Goal: Task Accomplishment & Management: Manage account settings

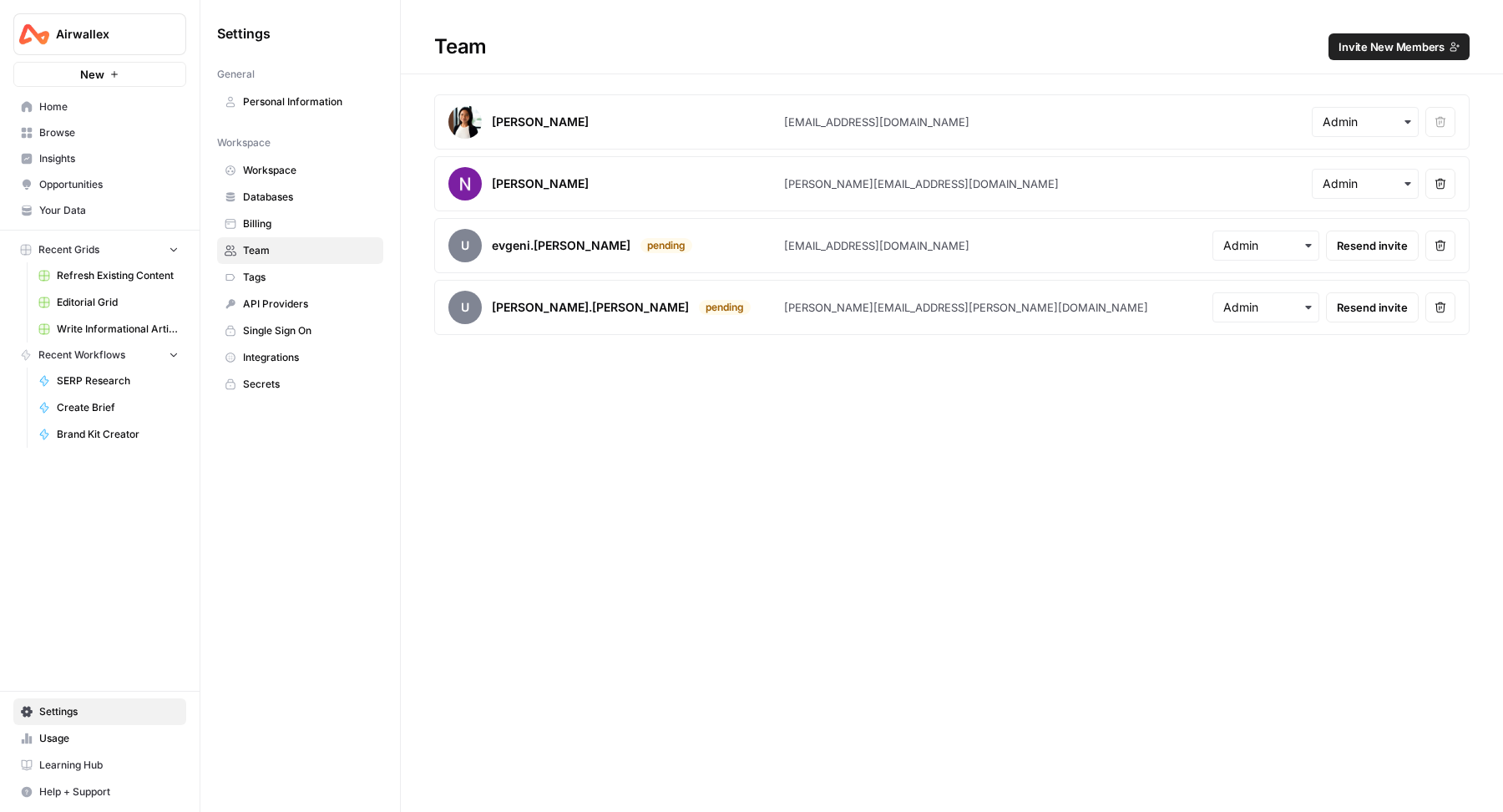
click at [1434, 240] on button "Remove user" at bounding box center [1440, 245] width 30 height 30
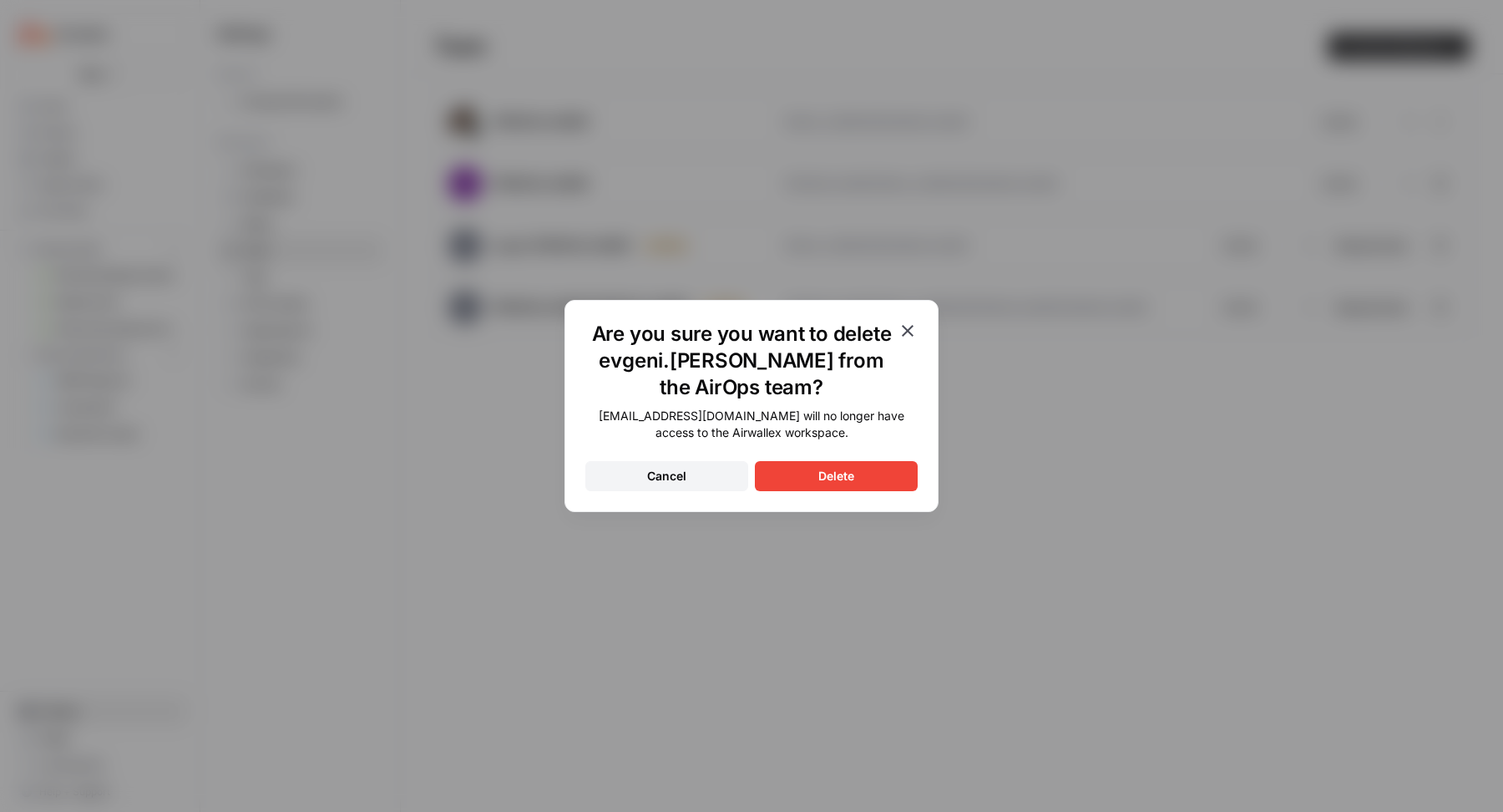
click at [844, 470] on div "Delete" at bounding box center [836, 475] width 36 height 16
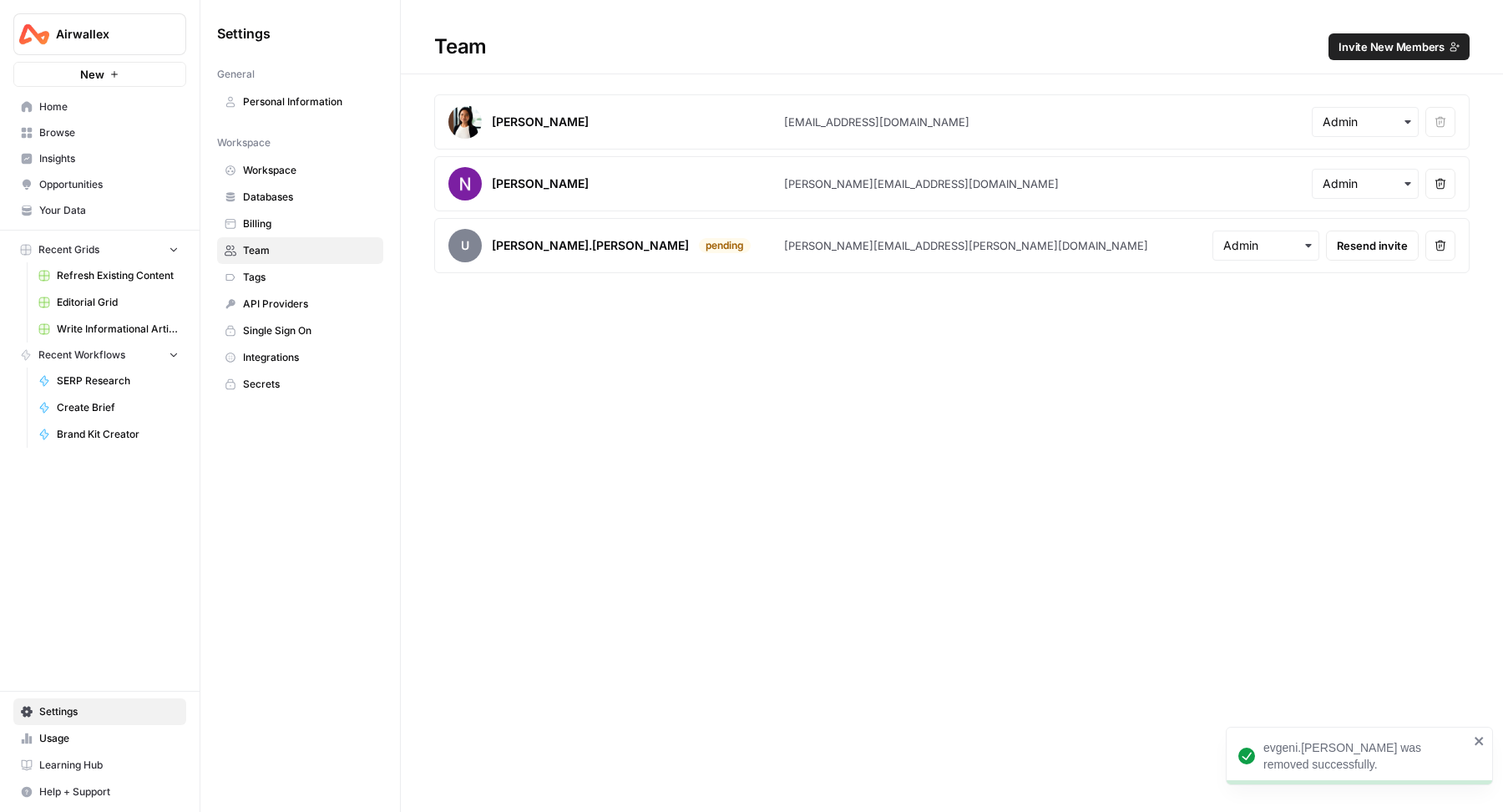
click at [1443, 246] on icon "button" at bounding box center [1441, 246] width 12 height 12
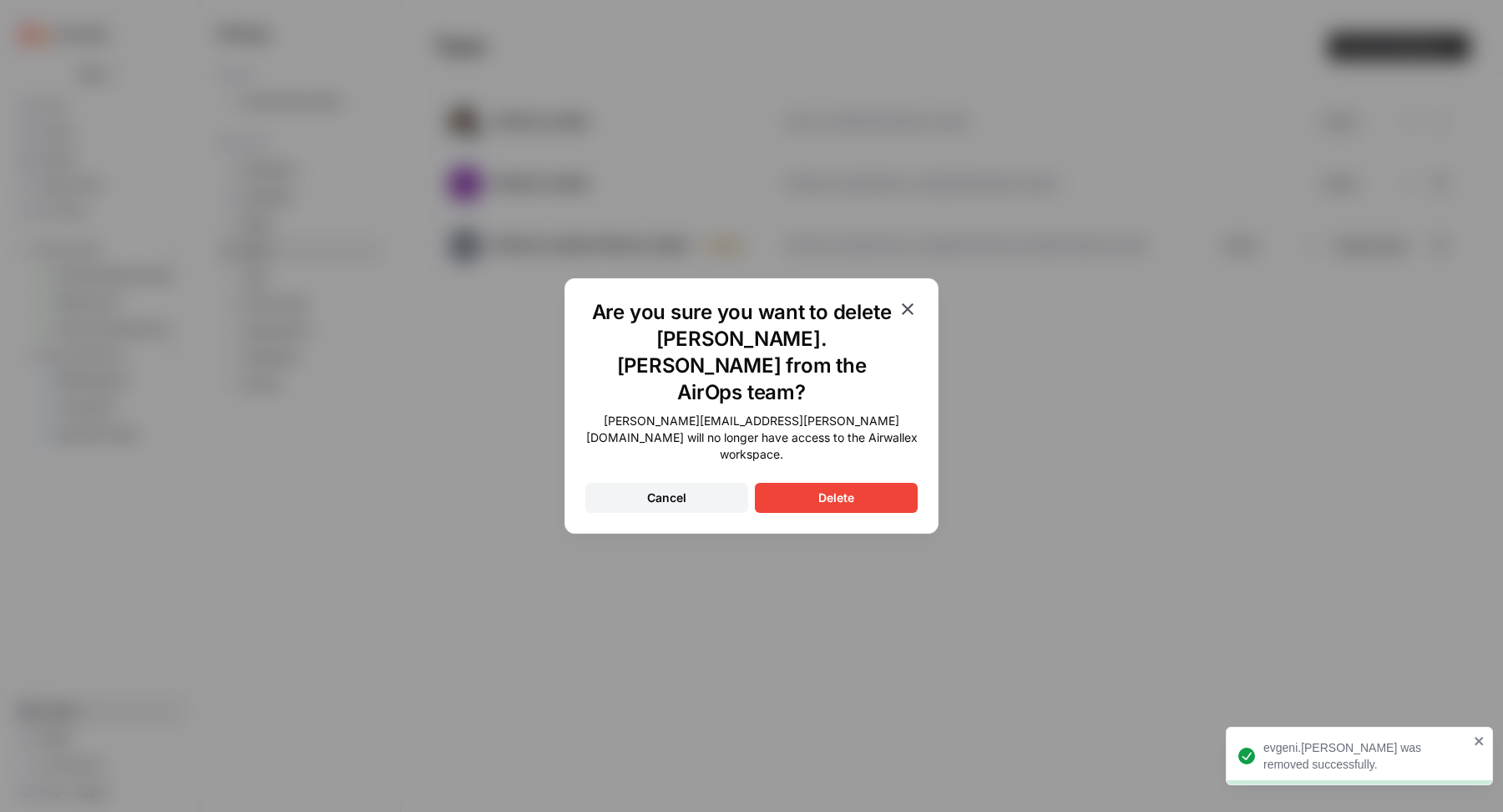
click at [879, 483] on button "Delete" at bounding box center [837, 497] width 163 height 30
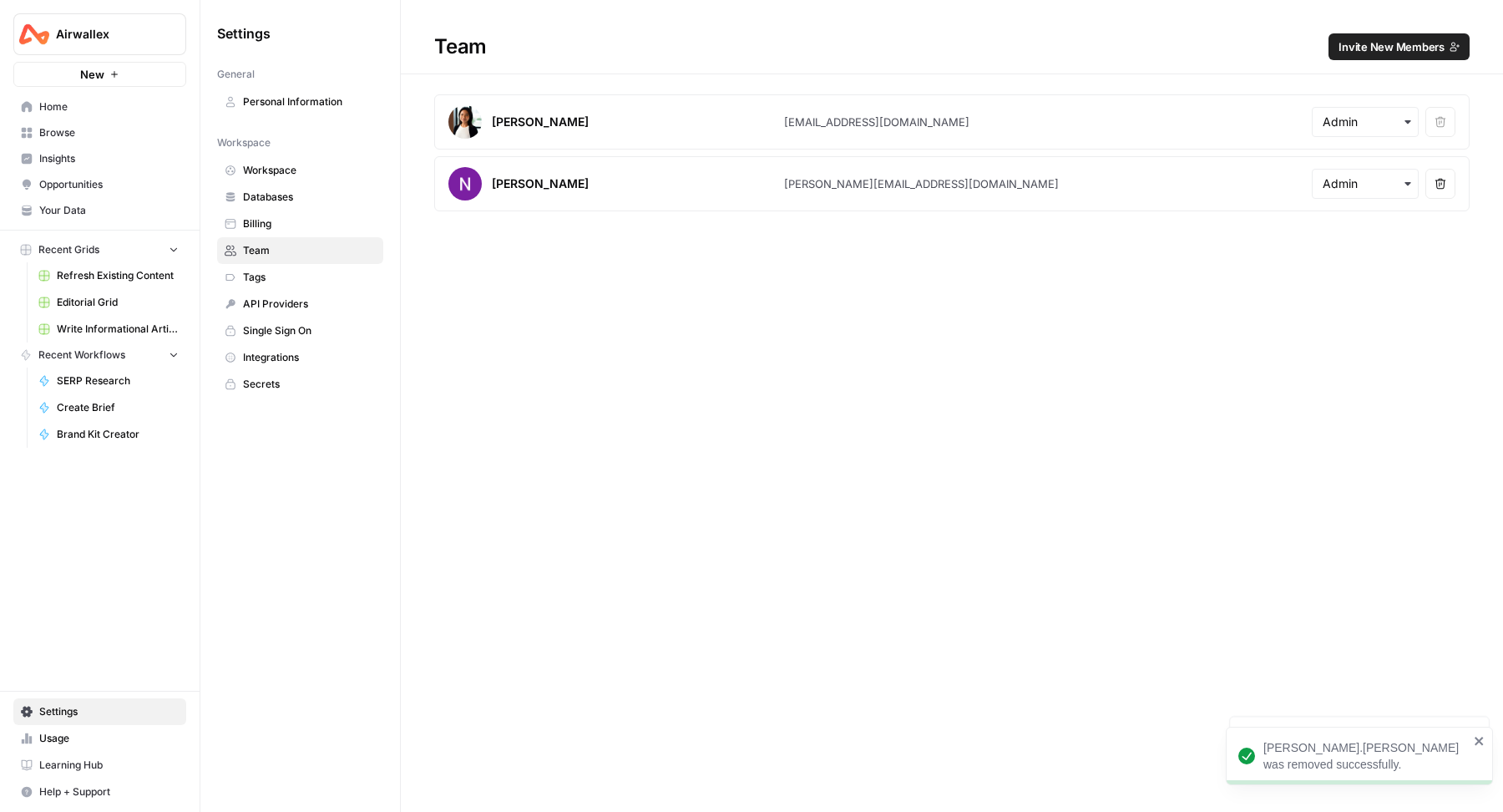
click at [1391, 50] on span "Invite New Members" at bounding box center [1392, 46] width 107 height 16
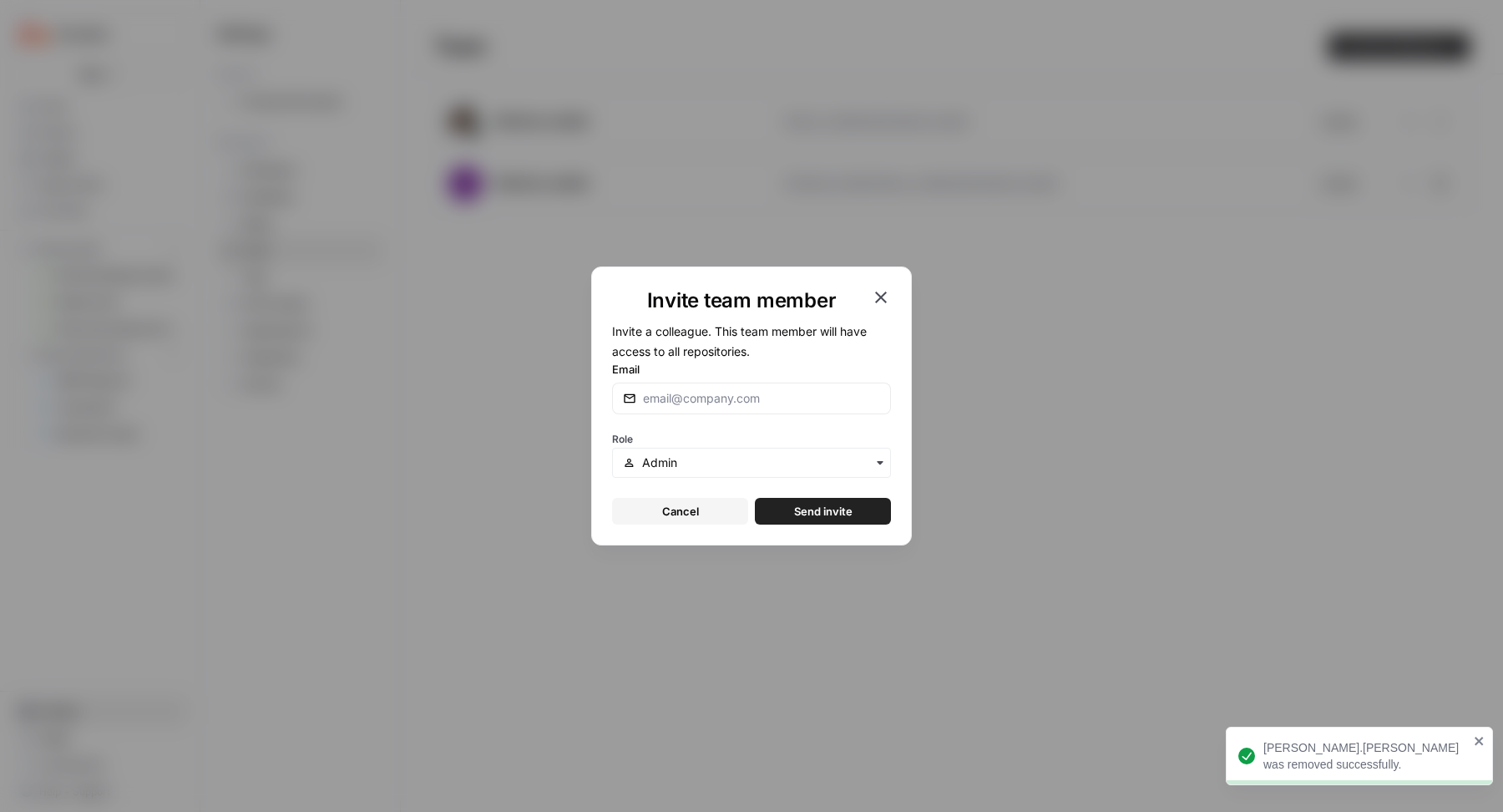
click at [803, 388] on div at bounding box center [752, 398] width 279 height 32
paste input "[PERSON_NAME][EMAIL_ADDRESS][DOMAIN_NAME]"
type input "[PERSON_NAME][EMAIL_ADDRESS][DOMAIN_NAME]"
click at [799, 512] on span "Send invite" at bounding box center [823, 511] width 59 height 16
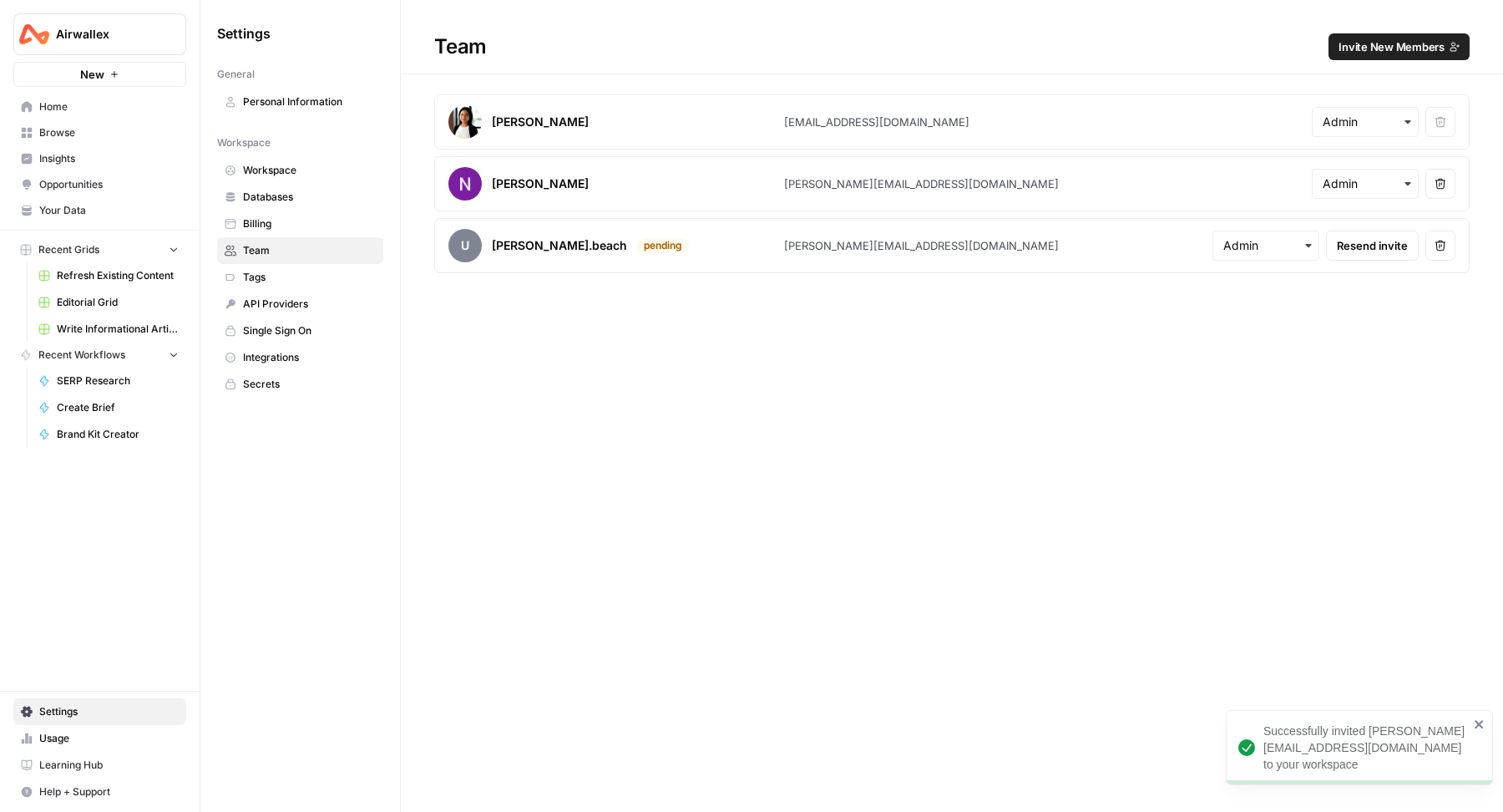
click at [1353, 48] on span "Invite New Members" at bounding box center [1392, 46] width 107 height 16
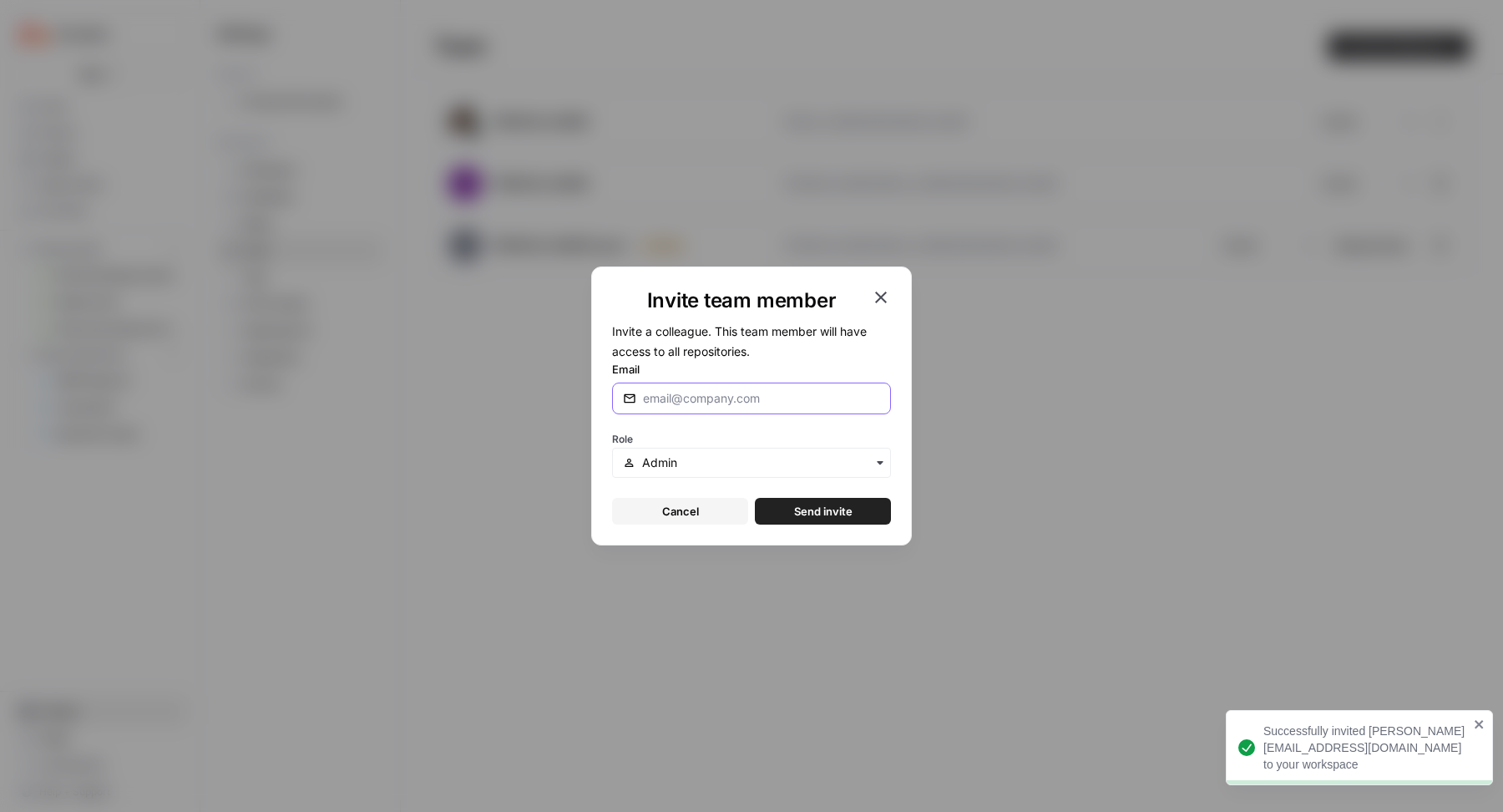
click at [803, 403] on input "Email" at bounding box center [761, 397] width 237 height 16
paste input "[PERSON_NAME][EMAIL_ADDRESS][PERSON_NAME][DOMAIN_NAME]"
type input "[PERSON_NAME][EMAIL_ADDRESS][PERSON_NAME][DOMAIN_NAME]"
click at [778, 513] on button "Send invite" at bounding box center [823, 512] width 136 height 27
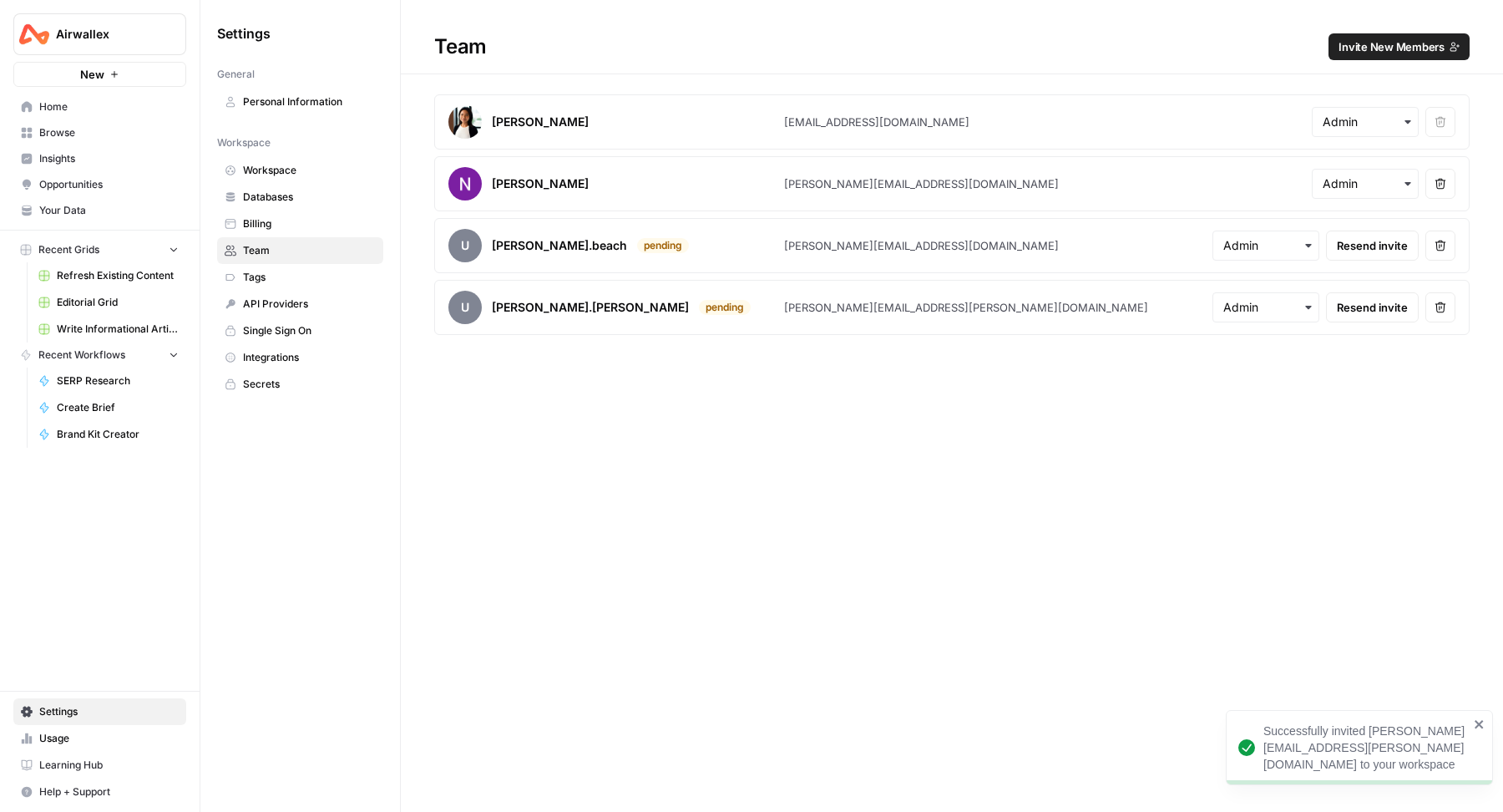
click at [1423, 55] on span "Invite New Members" at bounding box center [1392, 46] width 107 height 16
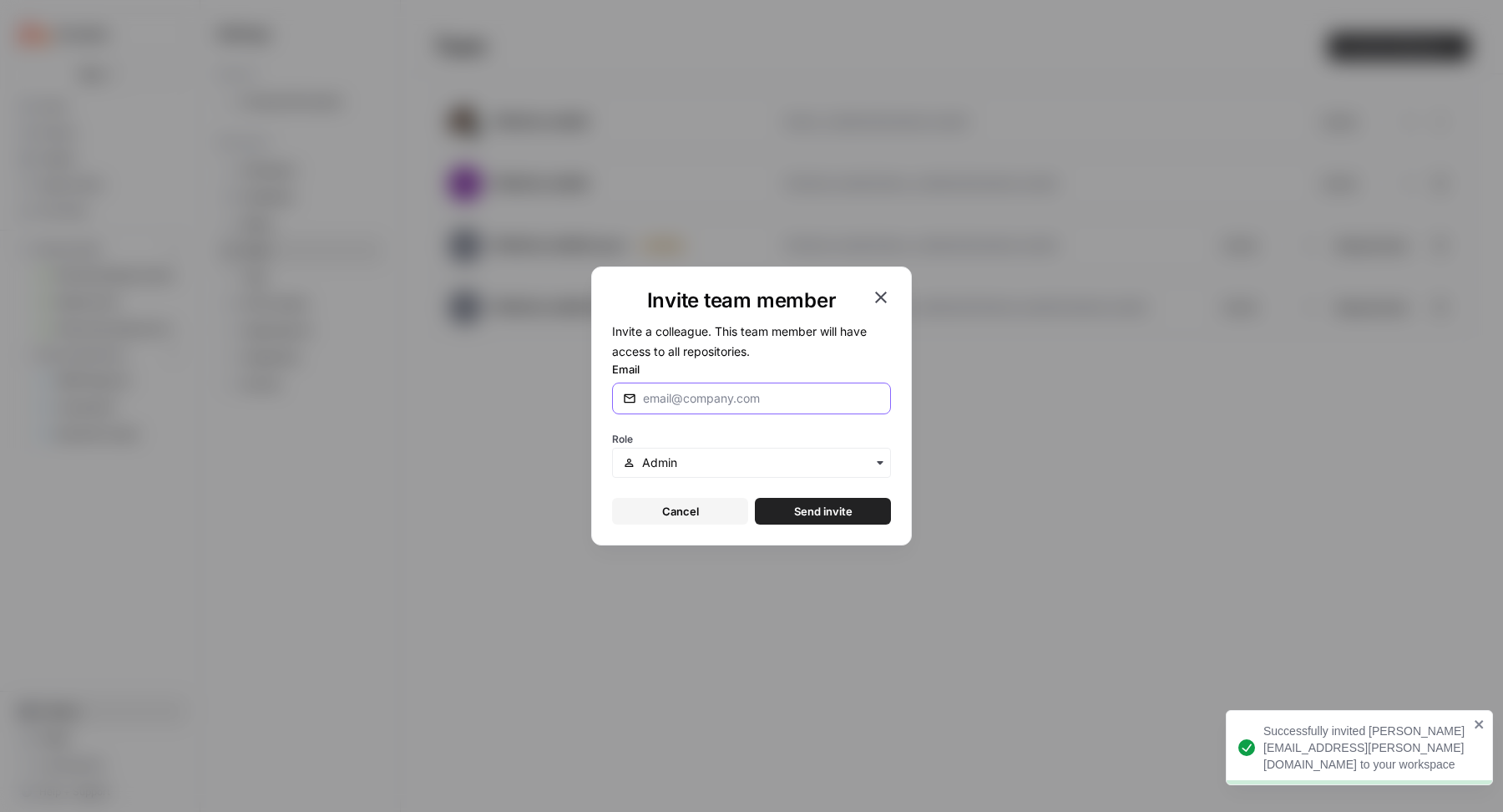
click at [772, 394] on input "Email" at bounding box center [761, 397] width 237 height 16
paste input "[PERSON_NAME][EMAIL_ADDRESS][DOMAIN_NAME]"
type input "[PERSON_NAME][EMAIL_ADDRESS][DOMAIN_NAME]"
click at [813, 506] on span "Send invite" at bounding box center [823, 511] width 59 height 16
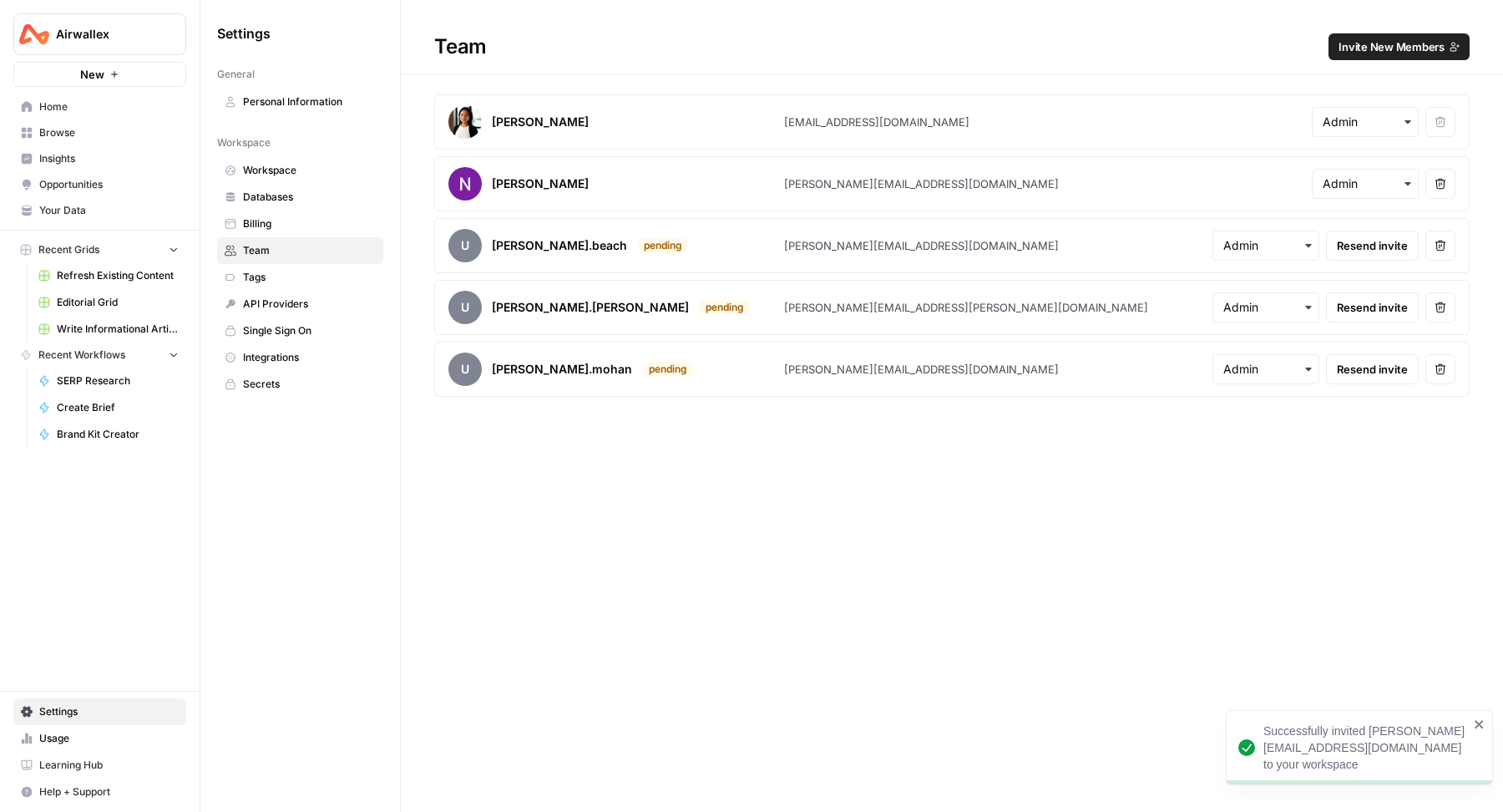
click at [1360, 55] on span "Invite New Members" at bounding box center [1392, 46] width 107 height 16
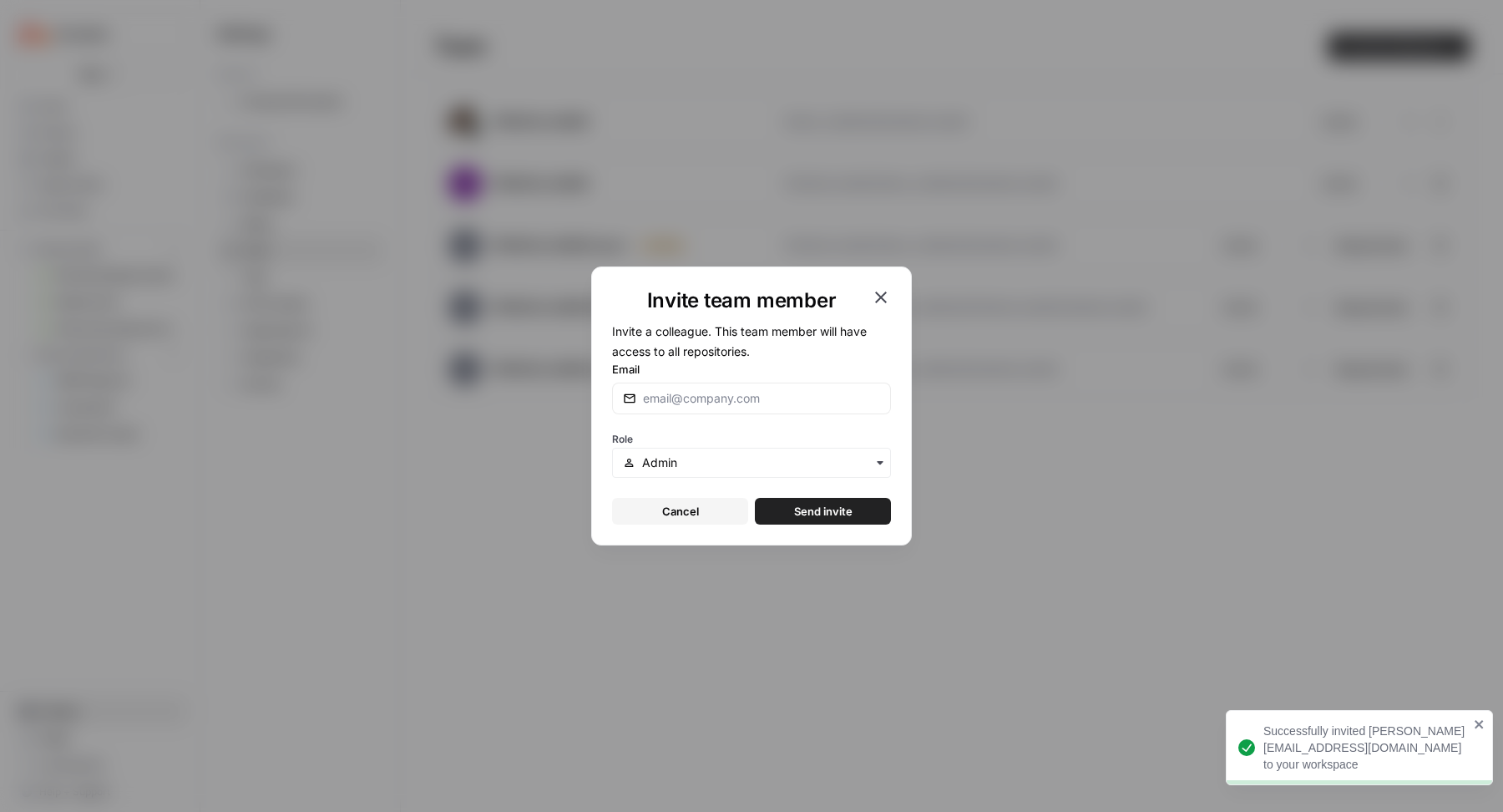
click at [839, 387] on div at bounding box center [752, 398] width 279 height 32
paste input "[PERSON_NAME][EMAIL_ADDRESS][PERSON_NAME][DOMAIN_NAME]"
type input "[PERSON_NAME][EMAIL_ADDRESS][PERSON_NAME][DOMAIN_NAME]"
click at [810, 512] on span "Send invite" at bounding box center [823, 511] width 59 height 16
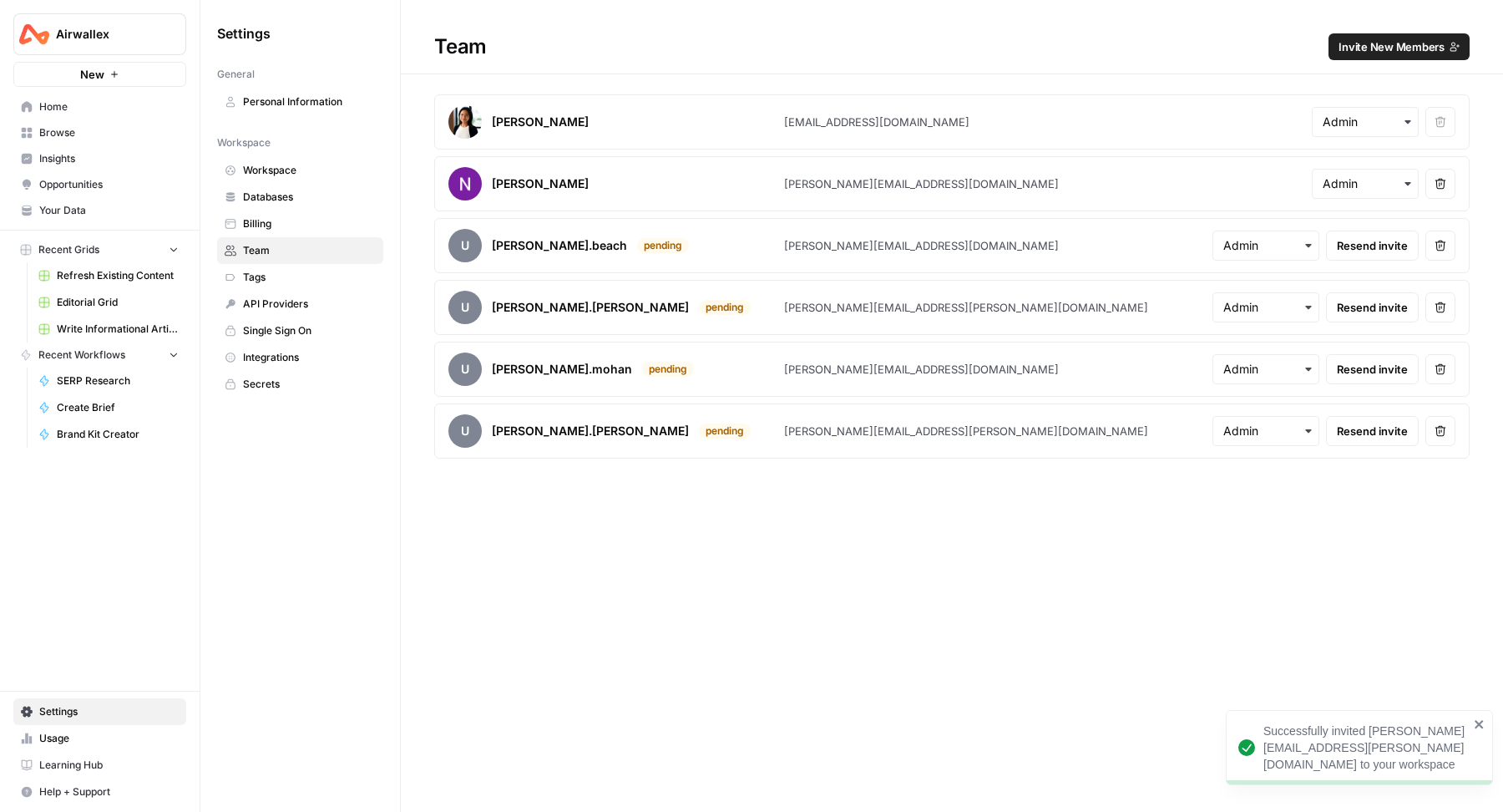
click at [1351, 46] on span "Invite New Members" at bounding box center [1392, 46] width 107 height 16
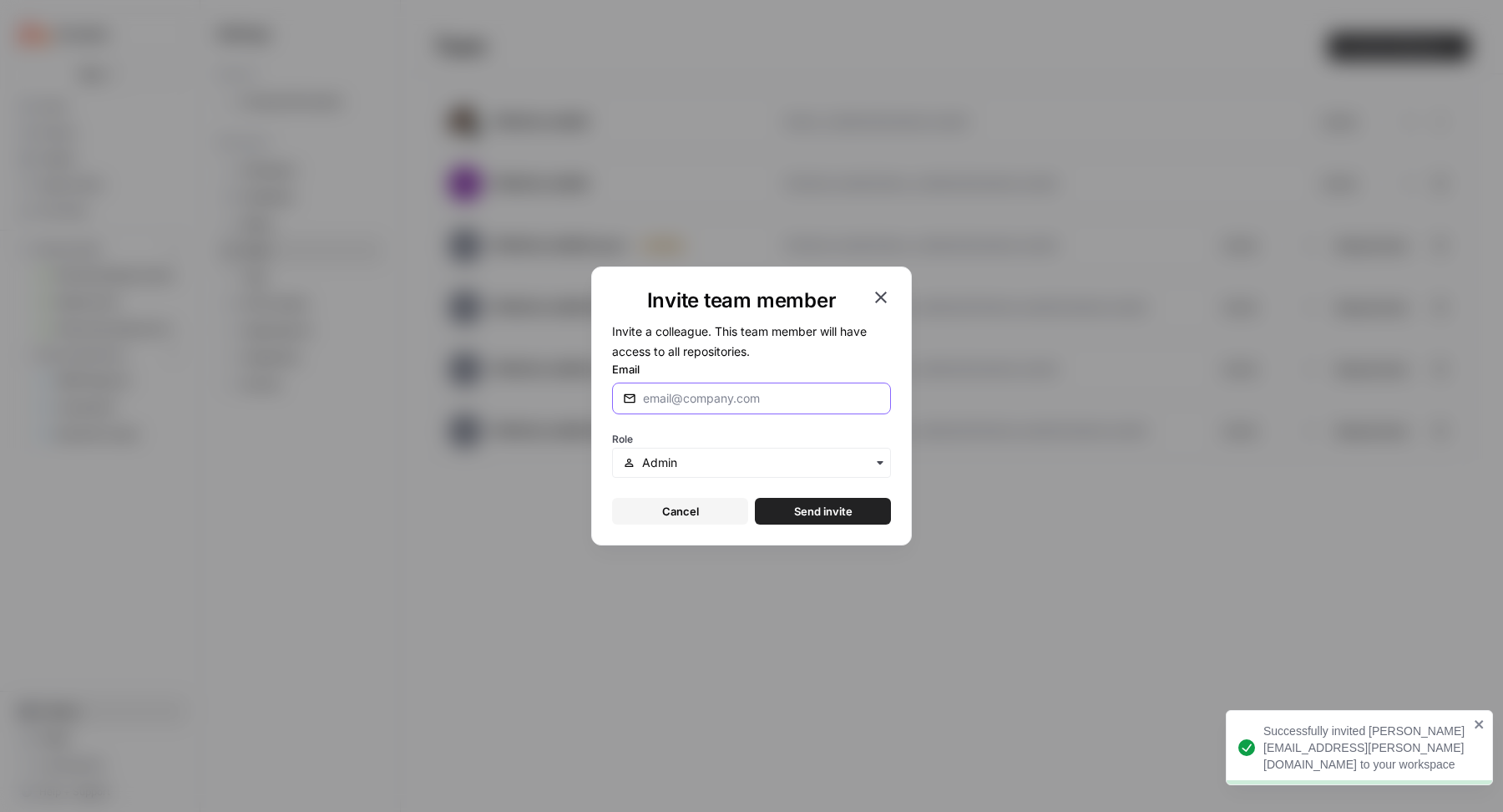
click at [677, 399] on input "Email" at bounding box center [761, 397] width 237 height 16
paste input "[EMAIL_ADDRESS][PERSON_NAME][DOMAIN_NAME]"
type input "[EMAIL_ADDRESS][PERSON_NAME][DOMAIN_NAME]"
click at [860, 521] on button "Send invite" at bounding box center [823, 512] width 136 height 27
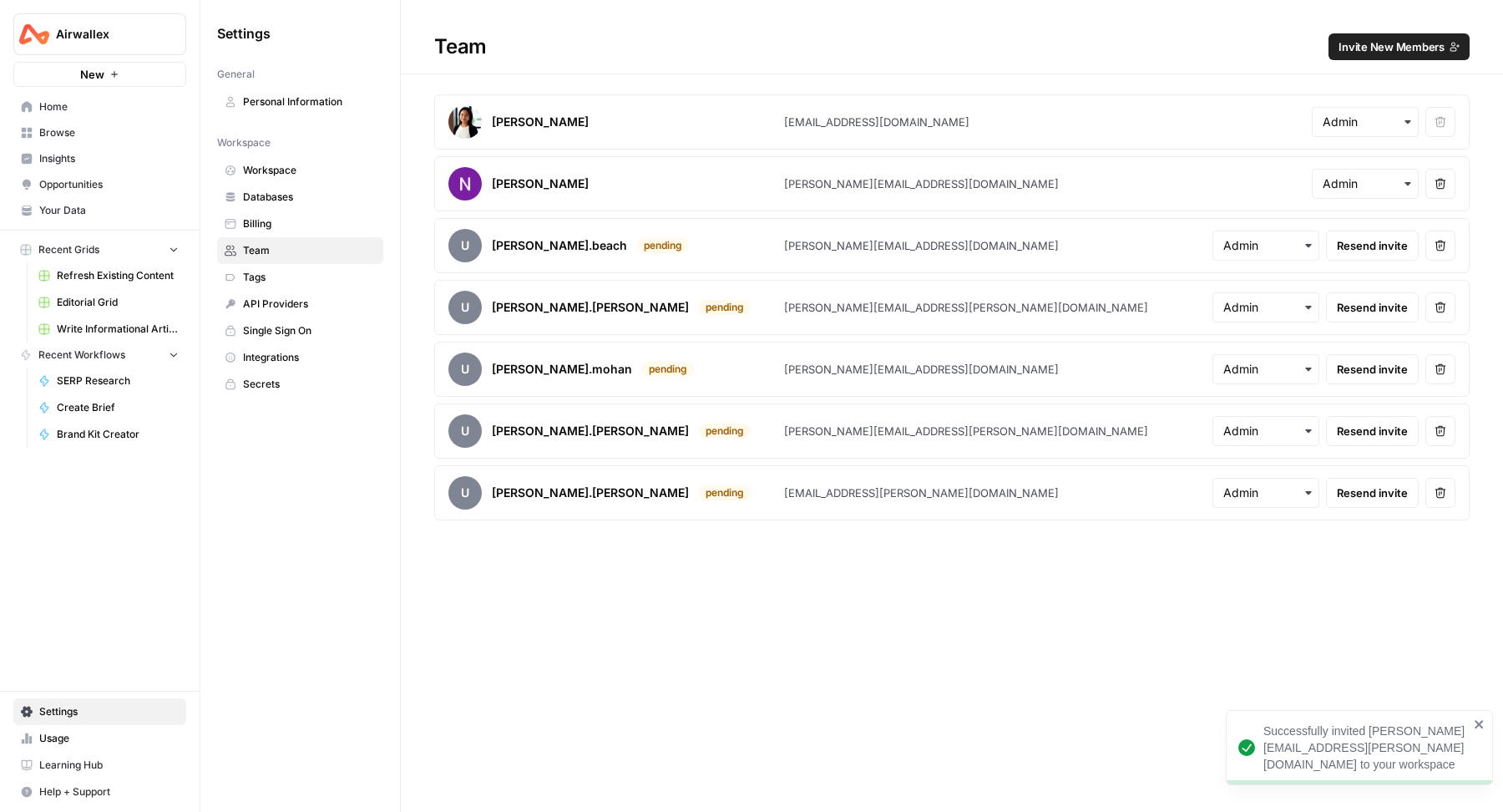
click at [1378, 52] on span "Invite New Members" at bounding box center [1392, 46] width 107 height 16
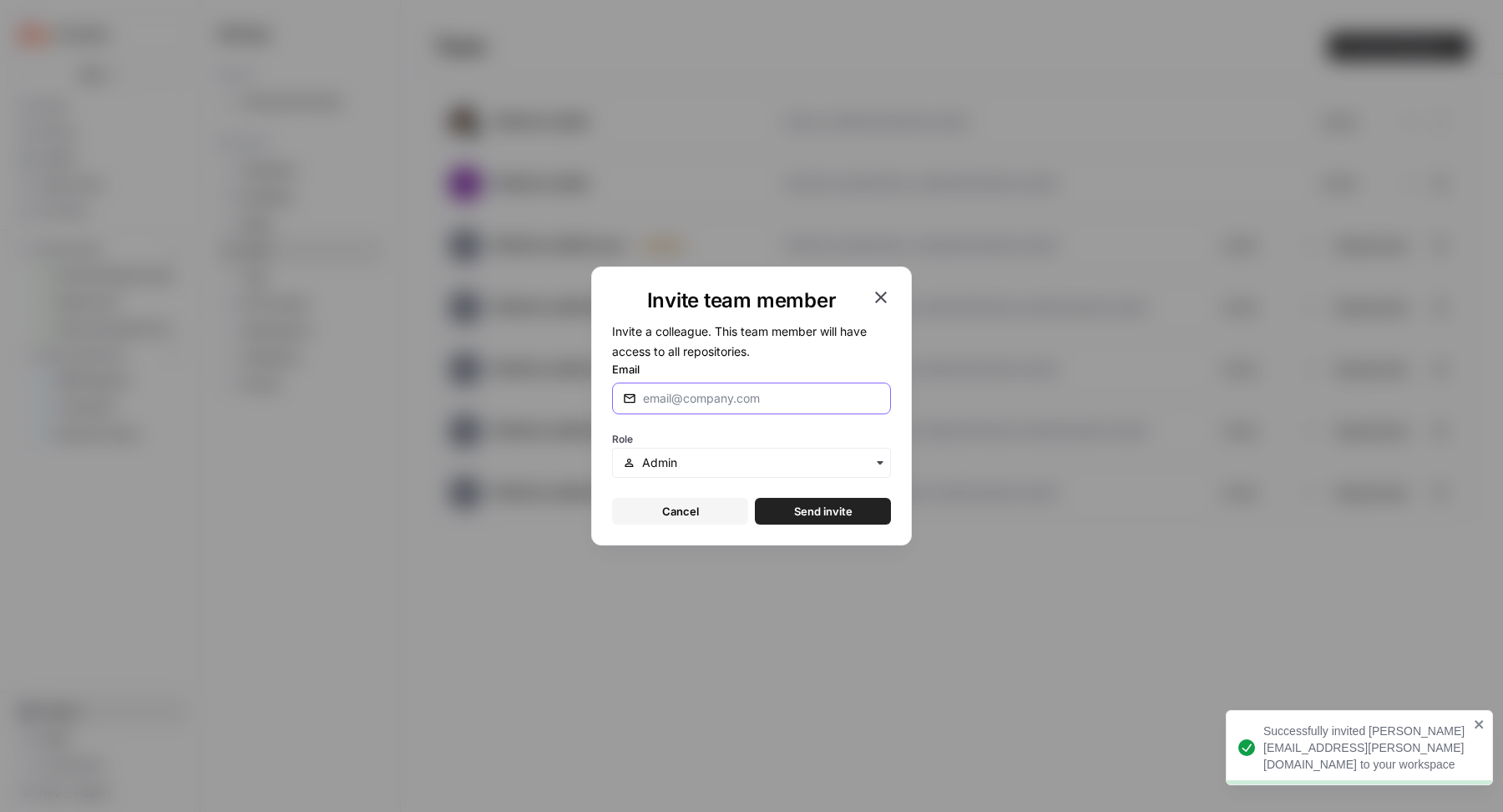
click at [834, 398] on input "Email" at bounding box center [761, 397] width 237 height 16
paste input "[PERSON_NAME][EMAIL_ADDRESS][DOMAIN_NAME]"
type input "[PERSON_NAME][EMAIL_ADDRESS][DOMAIN_NAME]"
click at [778, 512] on button "Send invite" at bounding box center [823, 512] width 136 height 27
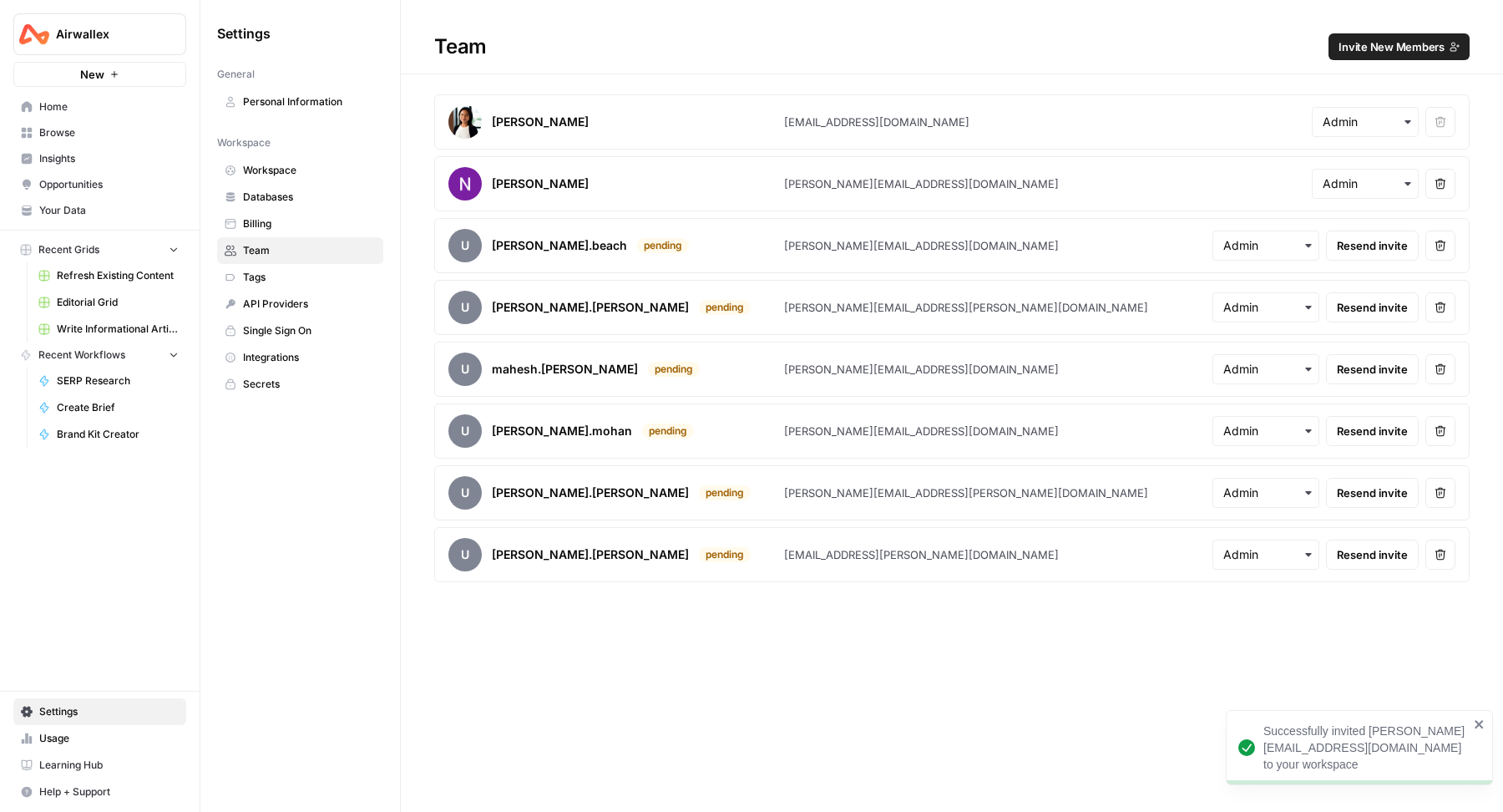
click at [1377, 42] on span "Invite New Members" at bounding box center [1392, 46] width 107 height 16
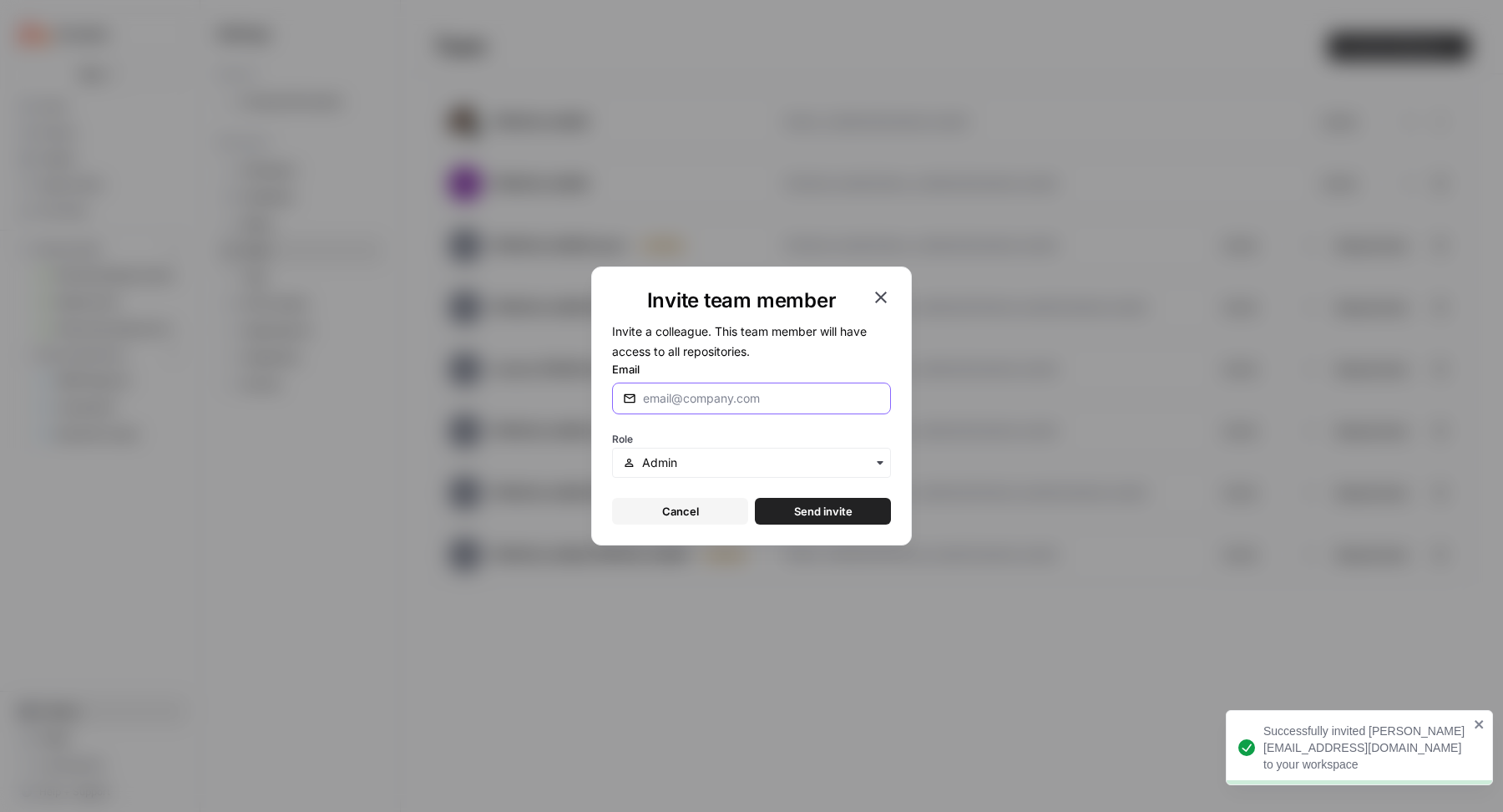
click at [814, 399] on input "Email" at bounding box center [761, 397] width 237 height 16
paste input "[PERSON_NAME][EMAIL_ADDRESS][PERSON_NAME][DOMAIN_NAME]"
type input "[PERSON_NAME][EMAIL_ADDRESS][PERSON_NAME][DOMAIN_NAME]"
click at [791, 510] on button "Send invite" at bounding box center [823, 512] width 136 height 27
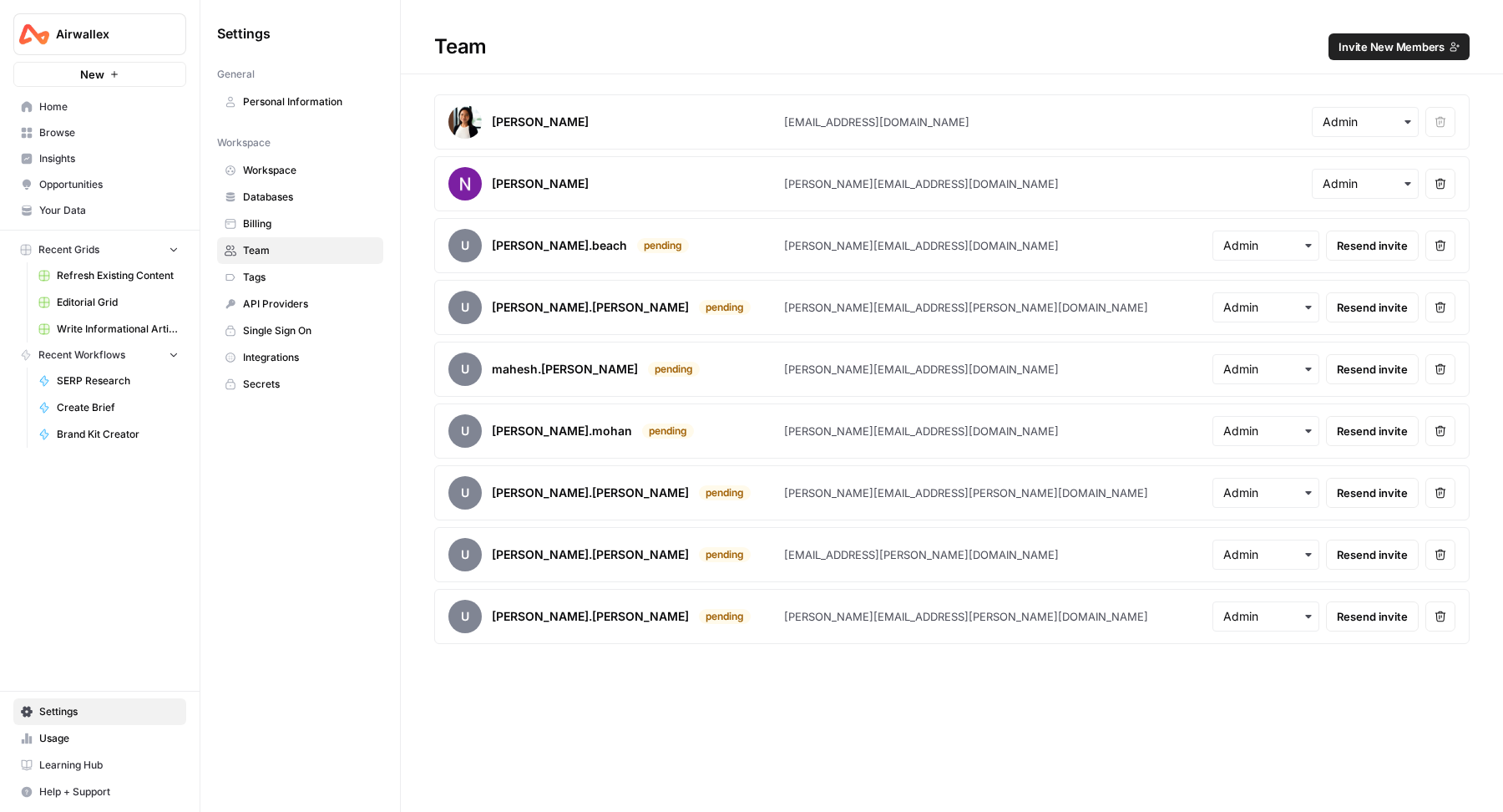
click at [103, 102] on span "Home" at bounding box center [108, 107] width 139 height 15
